Goal: Information Seeking & Learning: Learn about a topic

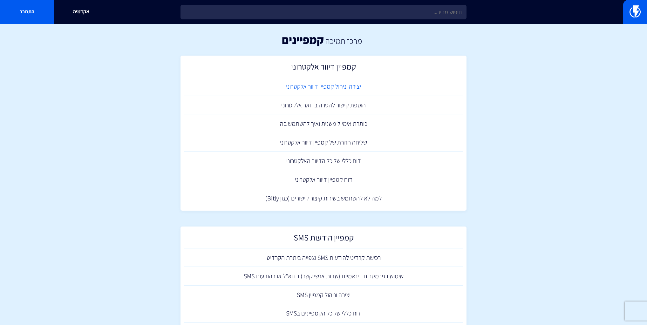
click at [356, 85] on link "יצירה וניהול קמפיין דיוור אלקטרוני" at bounding box center [324, 86] width 280 height 19
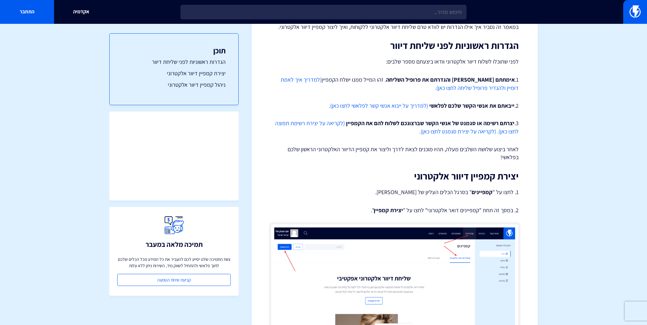
scroll to position [153, 0]
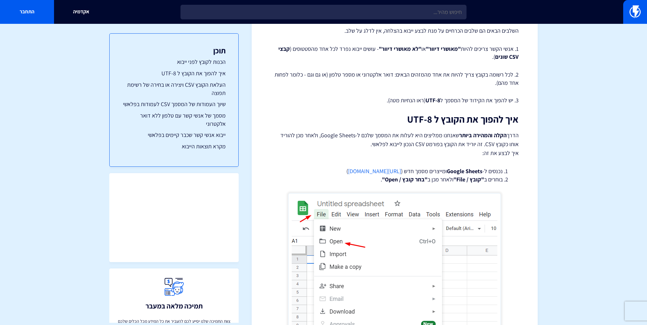
scroll to position [127, 0]
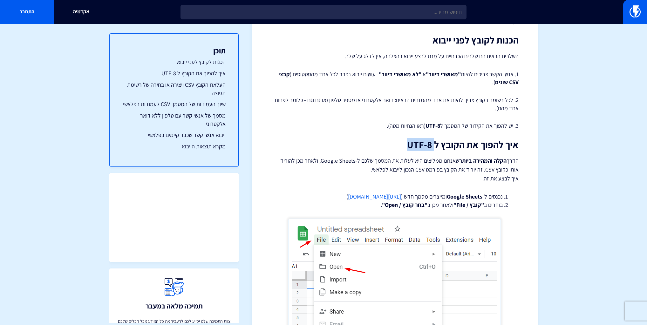
drag, startPoint x: 409, startPoint y: 144, endPoint x: 435, endPoint y: 146, distance: 26.2
click at [435, 146] on h2 "איך להפוך את הקובץ ל UTF-8" at bounding box center [395, 144] width 248 height 10
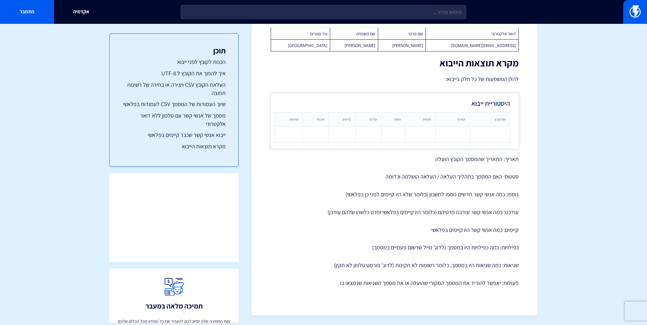
scroll to position [2657, 0]
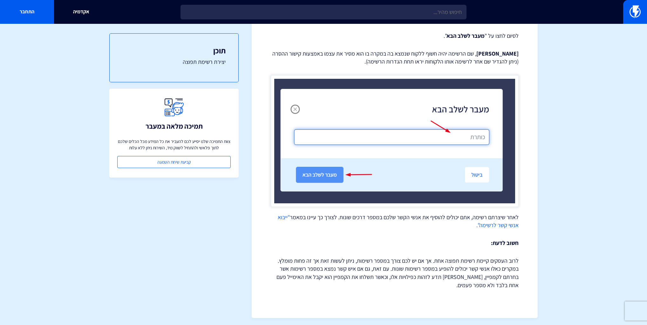
scroll to position [394, 0]
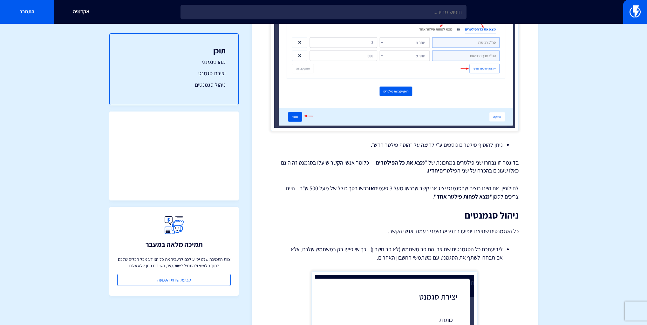
scroll to position [686, 0]
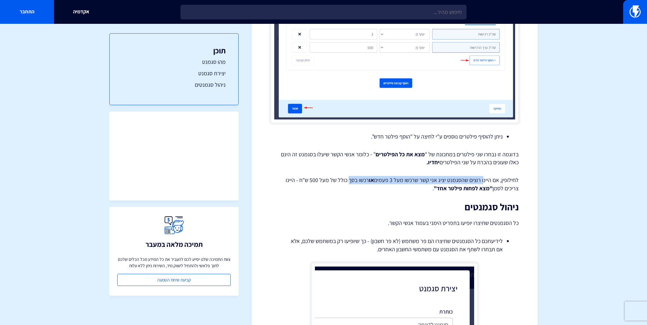
drag, startPoint x: 484, startPoint y: 180, endPoint x: 351, endPoint y: 177, distance: 132.9
click at [351, 177] on p "לחילופין, אם היינו רוצים שהסגמנט יציג אני קשר שרכשו מעל 3 פעמים או רכשו בסך כול…" at bounding box center [395, 184] width 248 height 16
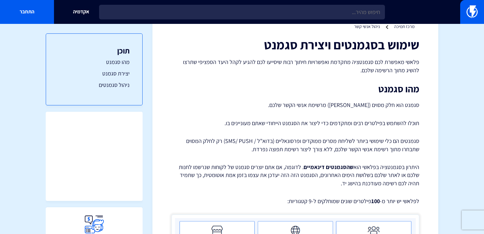
scroll to position [0, 0]
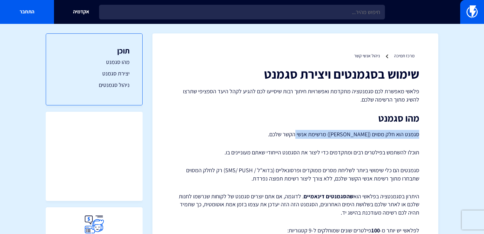
drag, startPoint x: 422, startPoint y: 133, endPoint x: 300, endPoint y: 135, distance: 122.4
copy p "סגמנט הוא חלק מסוים ([PERSON_NAME]) מרשימת אנשי הקשר שלכם."
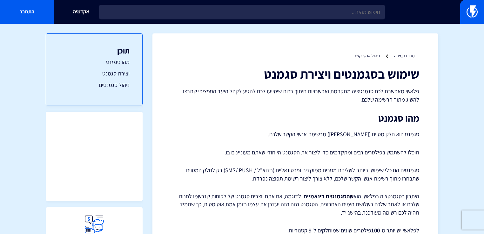
click at [285, 115] on h2 "מהו סגמנט" at bounding box center [296, 118] width 248 height 10
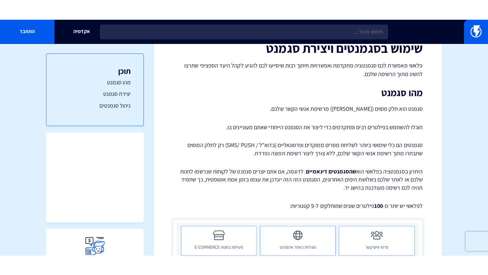
scroll to position [51, 0]
